Goal: Check status

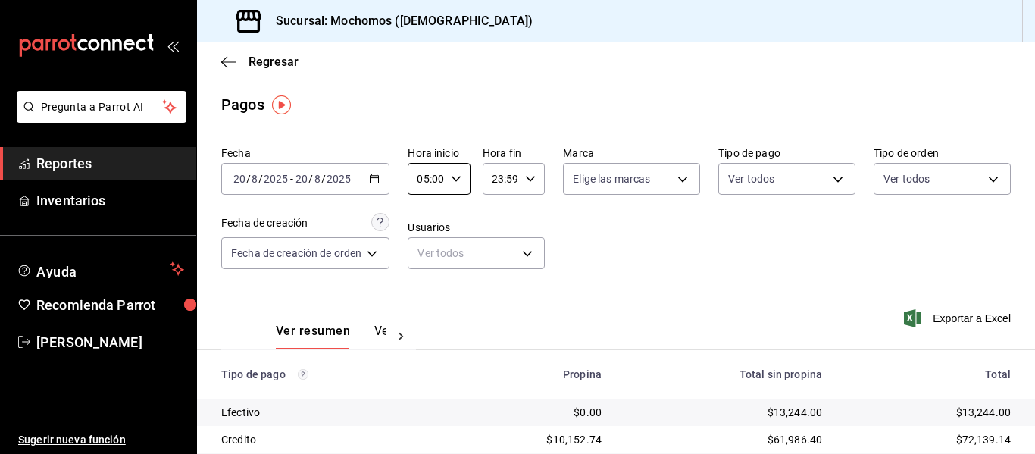
click at [538, 177] on div "23:59 Hora fin" at bounding box center [513, 179] width 62 height 32
click at [506, 295] on button "04" at bounding box center [497, 293] width 24 height 30
type input "04:59"
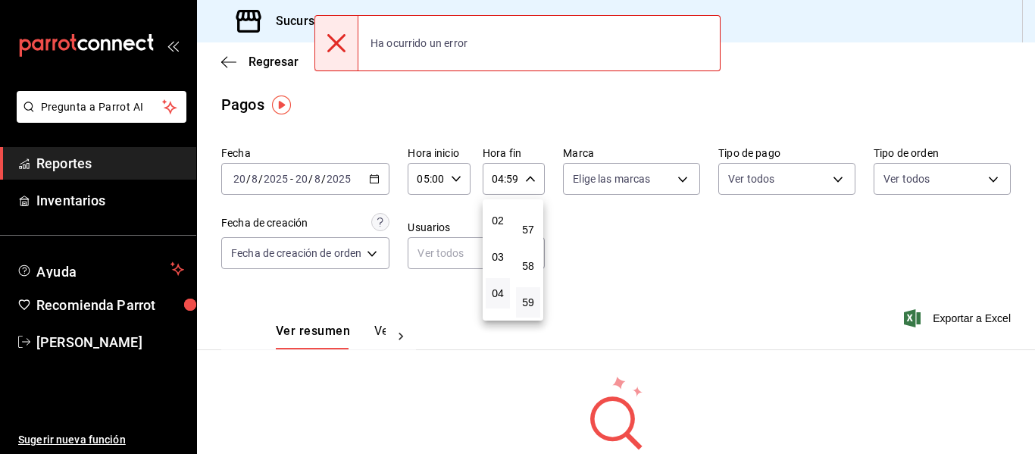
click at [375, 176] on div at bounding box center [517, 227] width 1035 height 454
click at [376, 180] on icon "button" at bounding box center [374, 178] width 11 height 11
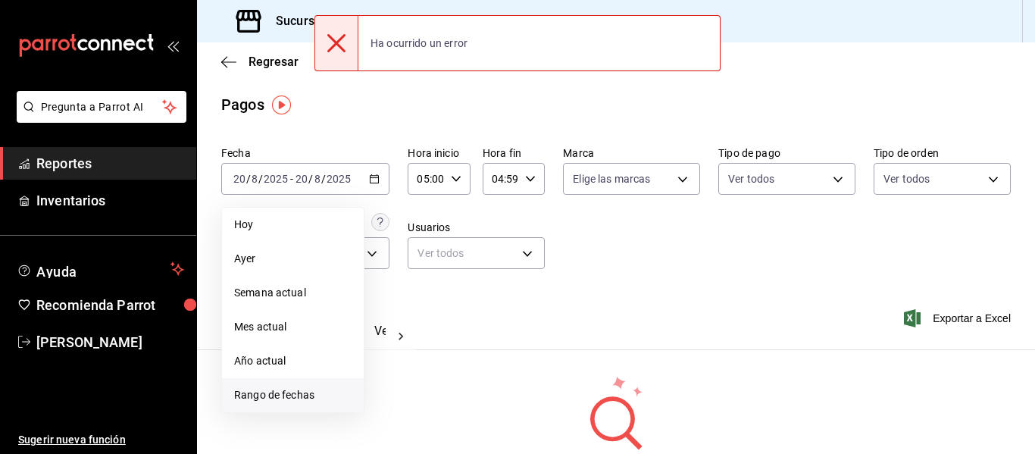
click at [296, 389] on span "Rango de fechas" at bounding box center [292, 395] width 117 height 16
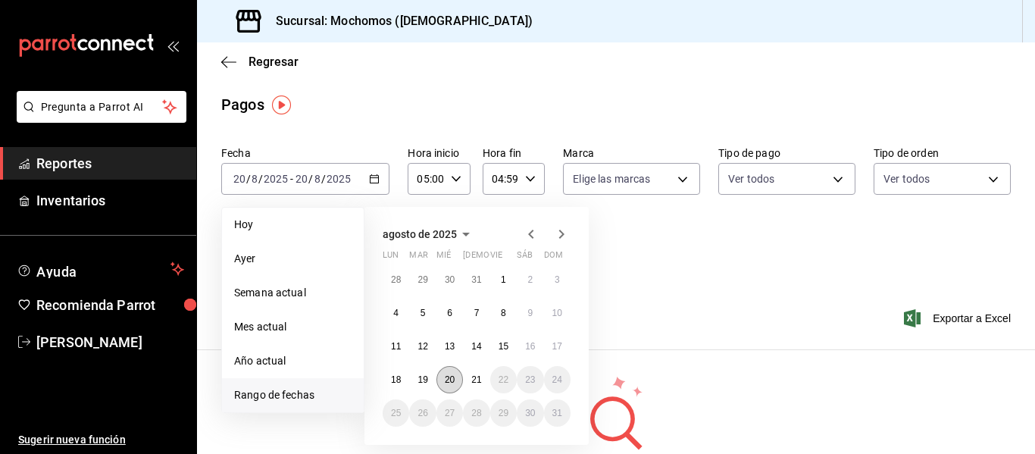
click at [448, 381] on abbr "20" at bounding box center [450, 379] width 10 height 11
click at [485, 387] on button "21" at bounding box center [476, 379] width 27 height 27
type input "00:00"
type input "23:59"
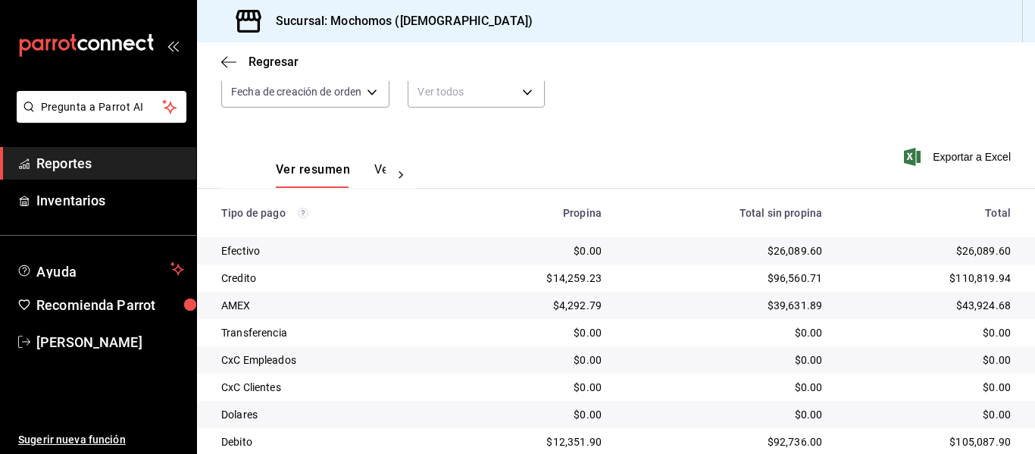
scroll to position [139, 0]
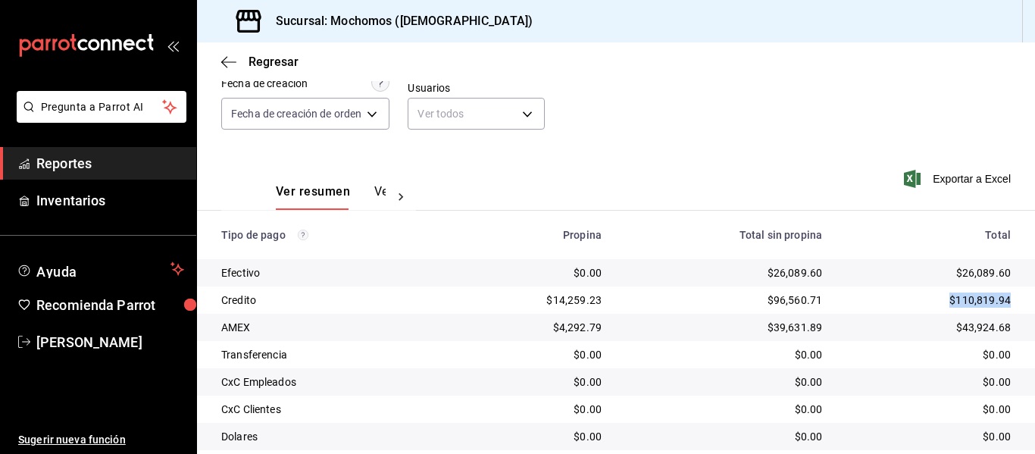
drag, startPoint x: 936, startPoint y: 304, endPoint x: 1023, endPoint y: 304, distance: 87.1
click at [1023, 304] on div "Regresar Pagos Fecha [DATE] [DATE] - [DATE] [DATE] Hora inicio 00:00 Hora inici…" at bounding box center [616, 247] width 838 height 411
copy div "$110,819.94"
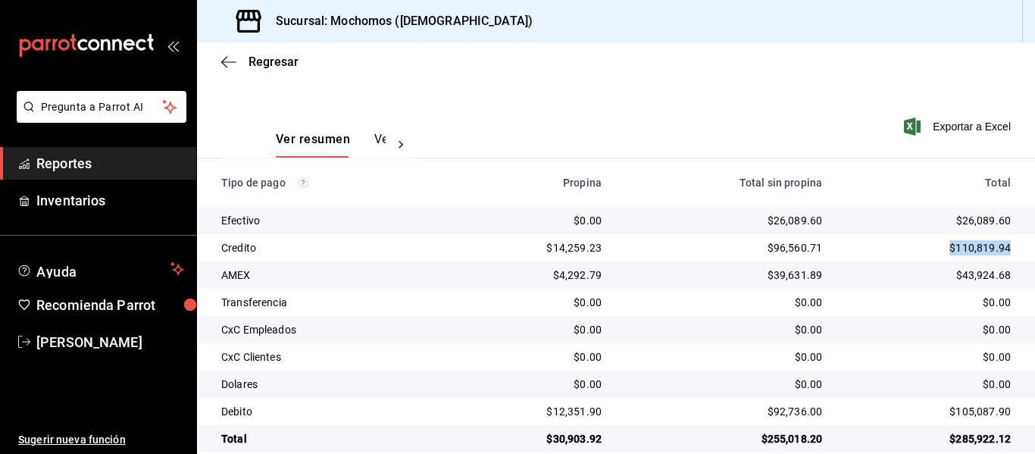
scroll to position [215, 0]
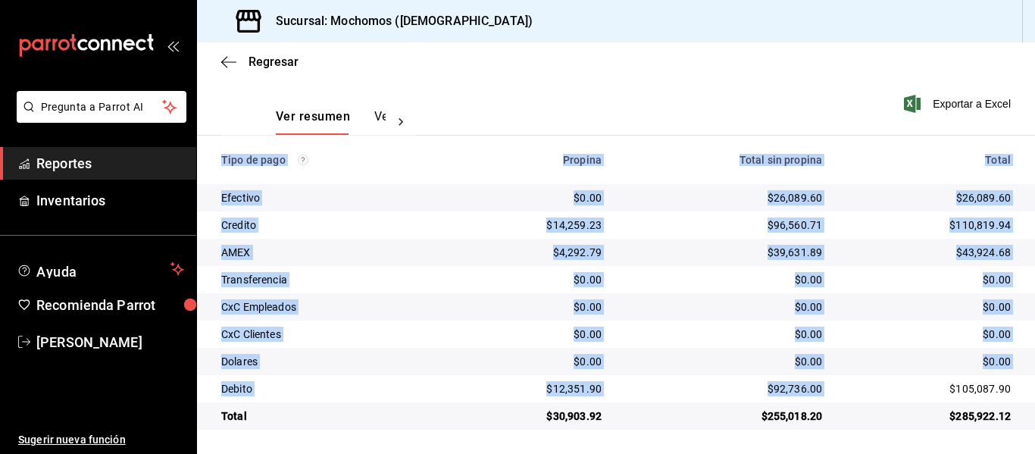
drag, startPoint x: 931, startPoint y: 387, endPoint x: 1031, endPoint y: 384, distance: 100.0
click at [1031, 384] on div "Regresar Pagos Fecha [DATE] [DATE] - [DATE] [DATE] Hora inicio 00:00 Hora inici…" at bounding box center [616, 247] width 838 height 411
click at [979, 384] on div "$105,087.90" at bounding box center [928, 388] width 164 height 15
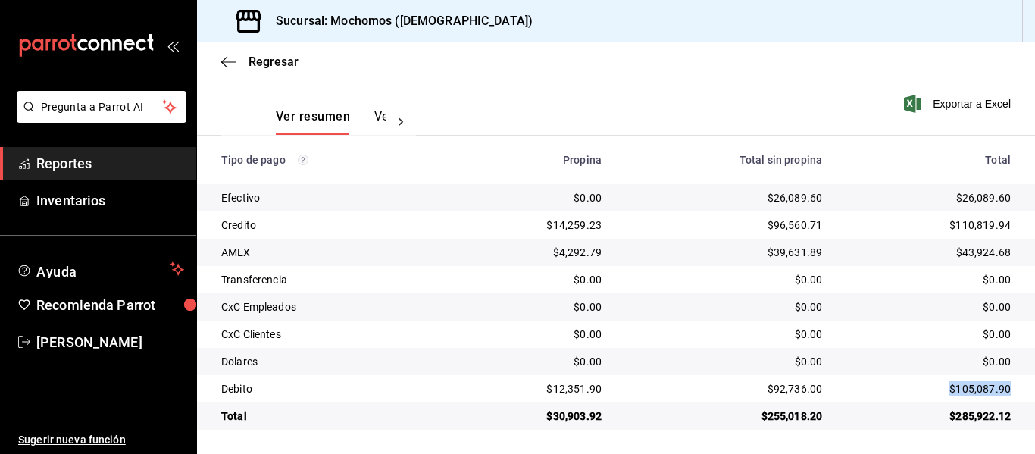
drag, startPoint x: 1003, startPoint y: 384, endPoint x: 931, endPoint y: 389, distance: 72.1
click at [931, 389] on td "$105,087.90" at bounding box center [934, 388] width 201 height 27
copy div "$105,087.90"
